Goal: Complete application form

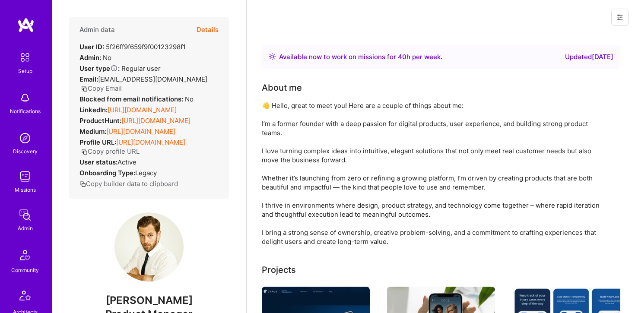
click at [207, 30] on button "Details" at bounding box center [207, 29] width 22 height 25
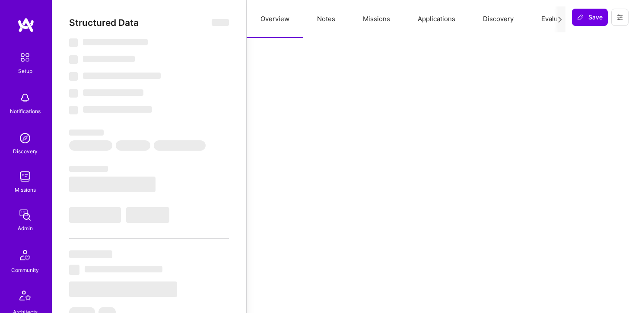
click at [427, 21] on button "Applications" at bounding box center [436, 19] width 65 height 38
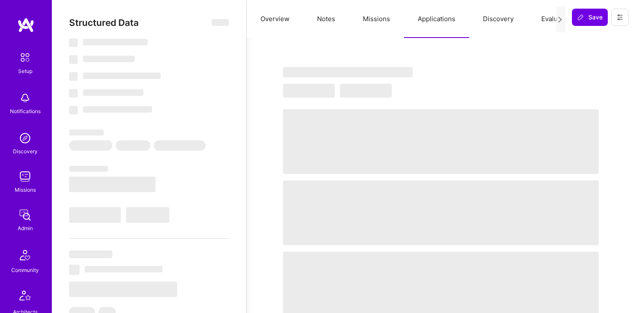
select select "Right Now"
select select "5"
select select "7"
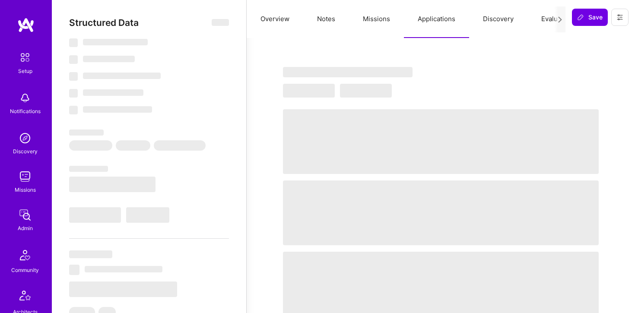
select select "DE"
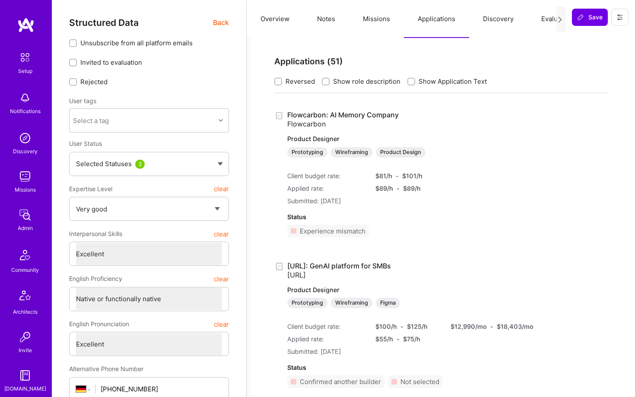
type textarea "x"
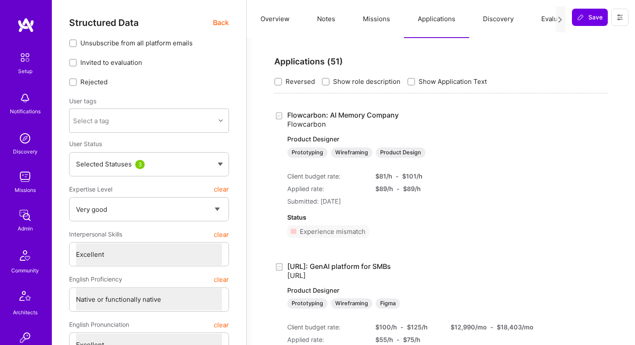
click at [215, 22] on span "Back" at bounding box center [221, 22] width 16 height 11
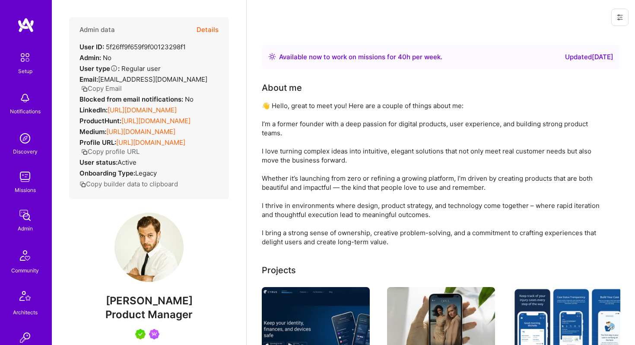
click at [174, 109] on link "[URL][DOMAIN_NAME]" at bounding box center [142, 110] width 69 height 8
